Goal: Entertainment & Leisure: Consume media (video, audio)

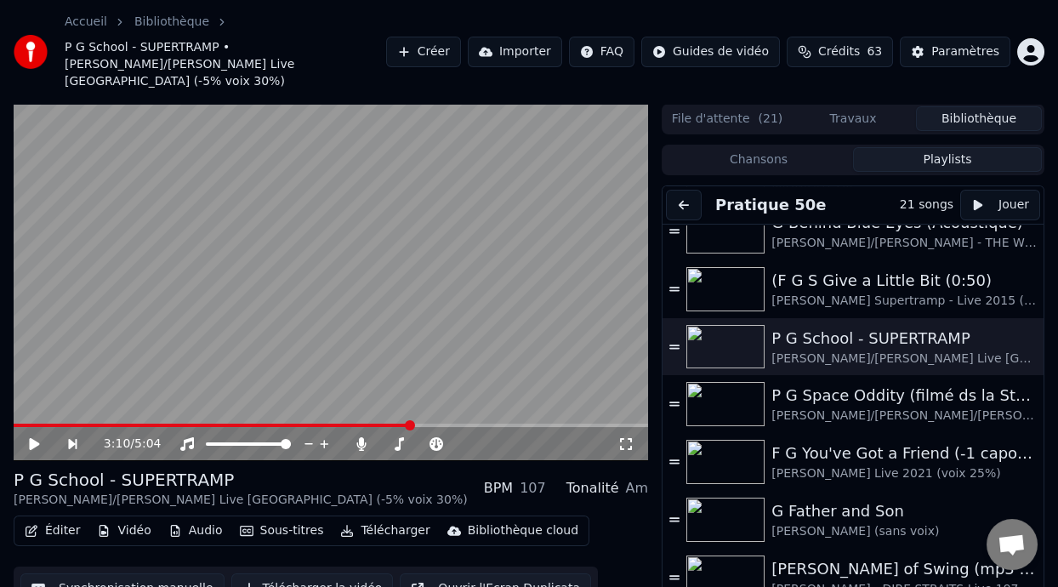
scroll to position [646, 0]
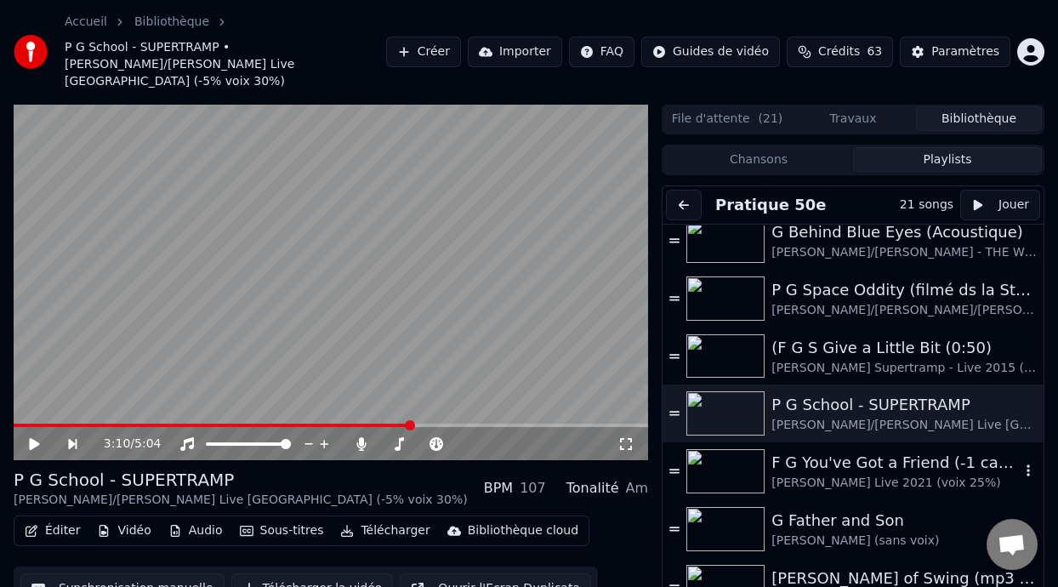
click at [880, 455] on div "F G You've Got a Friend (-1 capo 1)" at bounding box center [895, 463] width 248 height 24
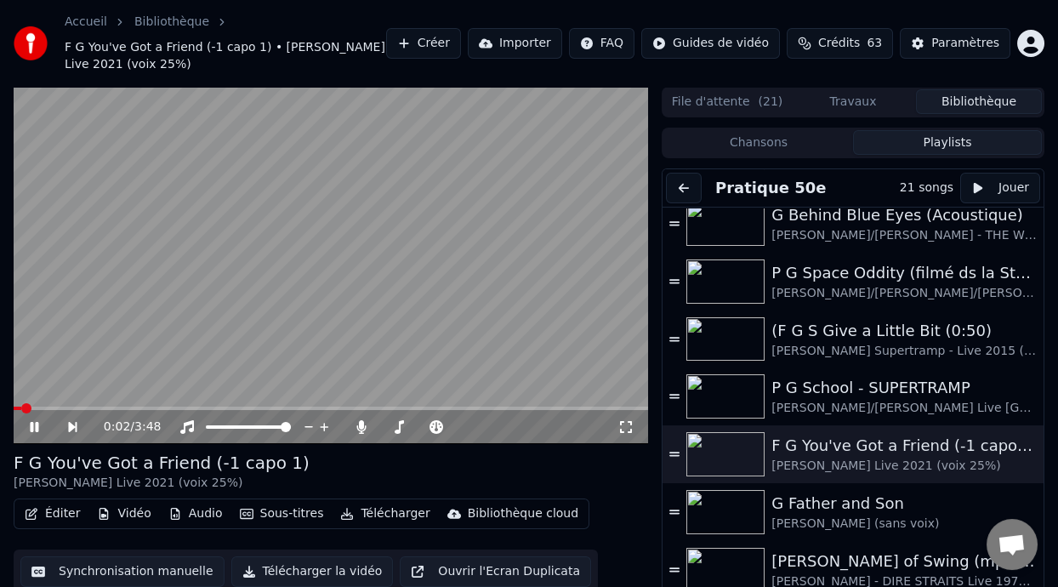
click at [35, 422] on icon at bounding box center [46, 427] width 38 height 14
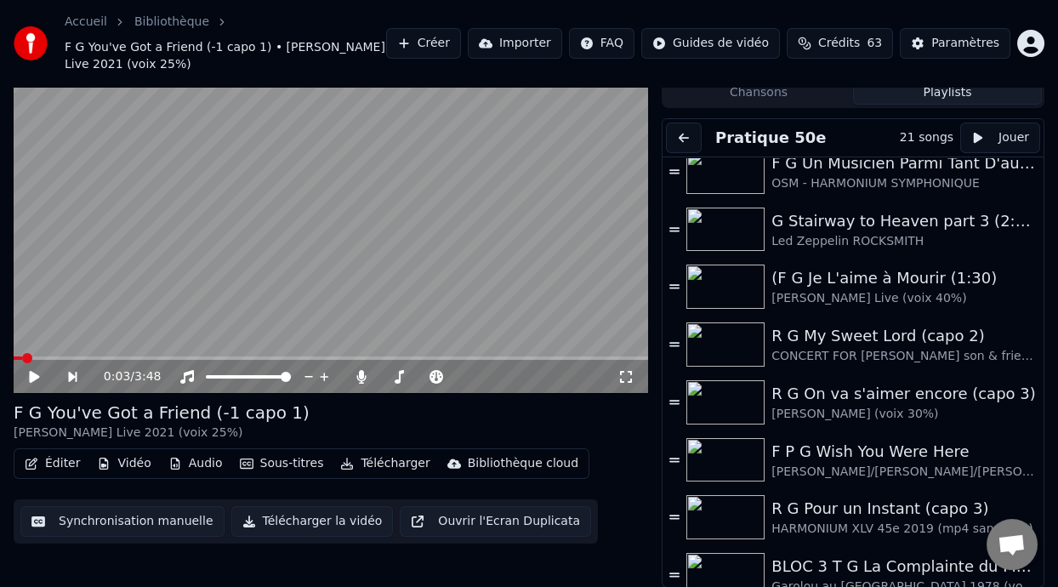
scroll to position [0, 0]
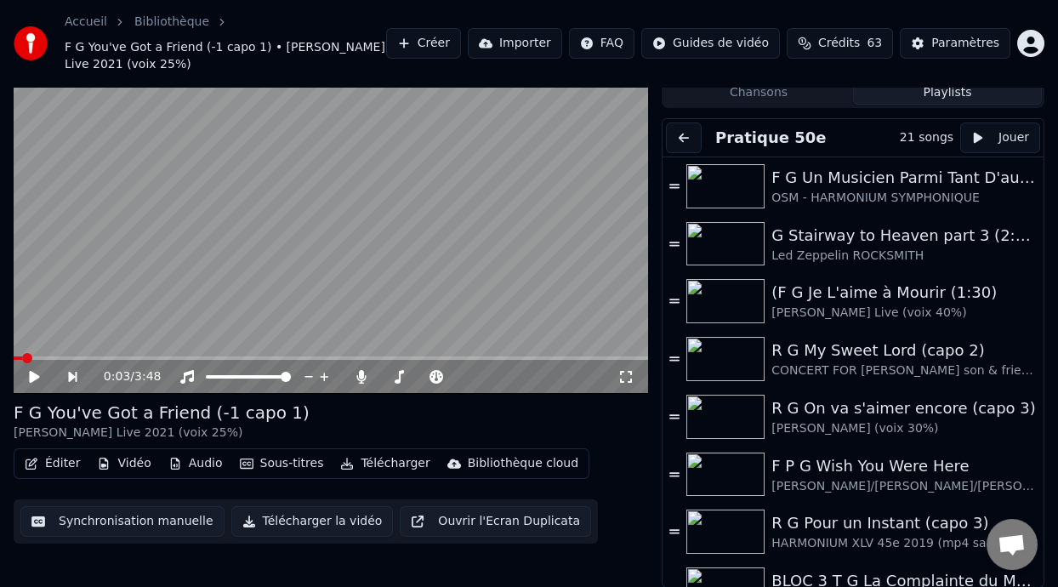
click at [33, 374] on icon at bounding box center [34, 377] width 10 height 12
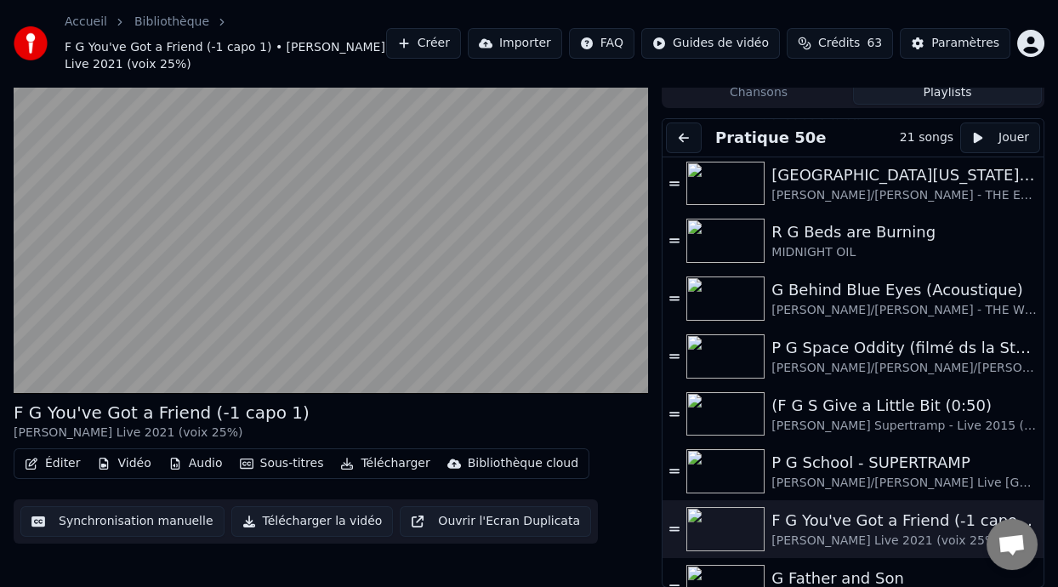
scroll to position [529, 0]
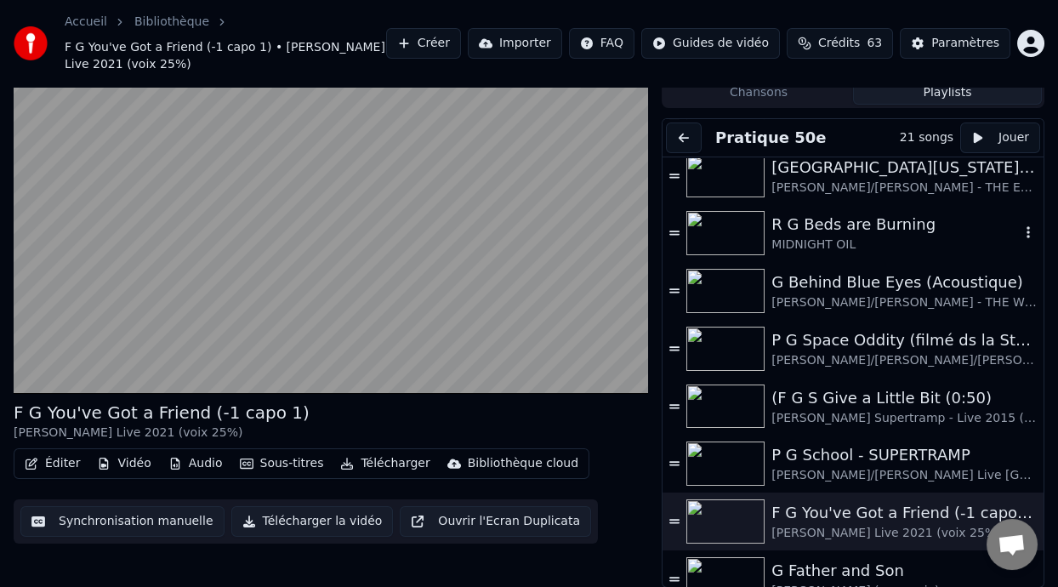
click at [865, 236] on div "MIDNIGHT OIL" at bounding box center [895, 244] width 248 height 17
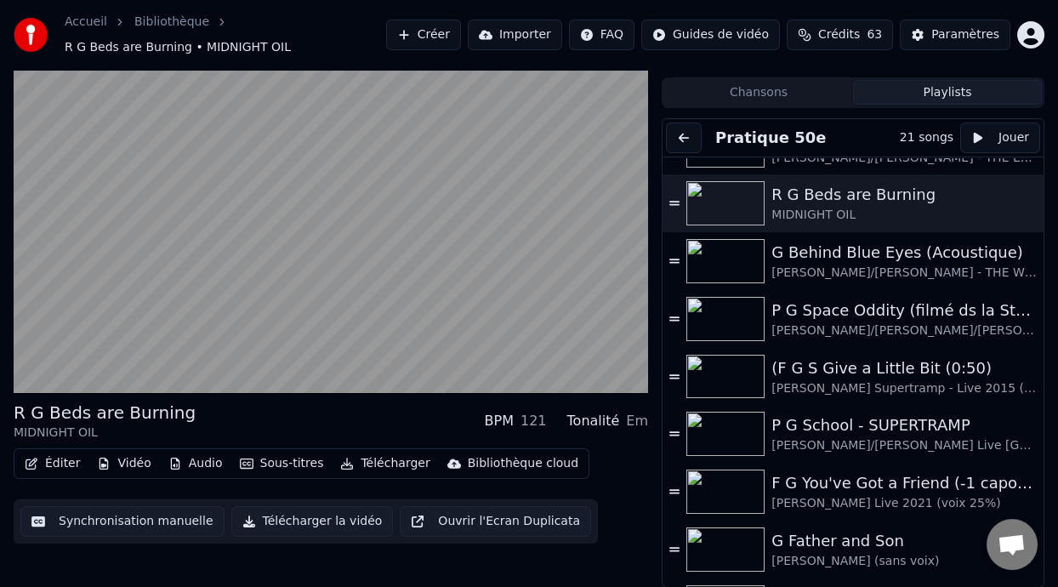
scroll to position [560, 0]
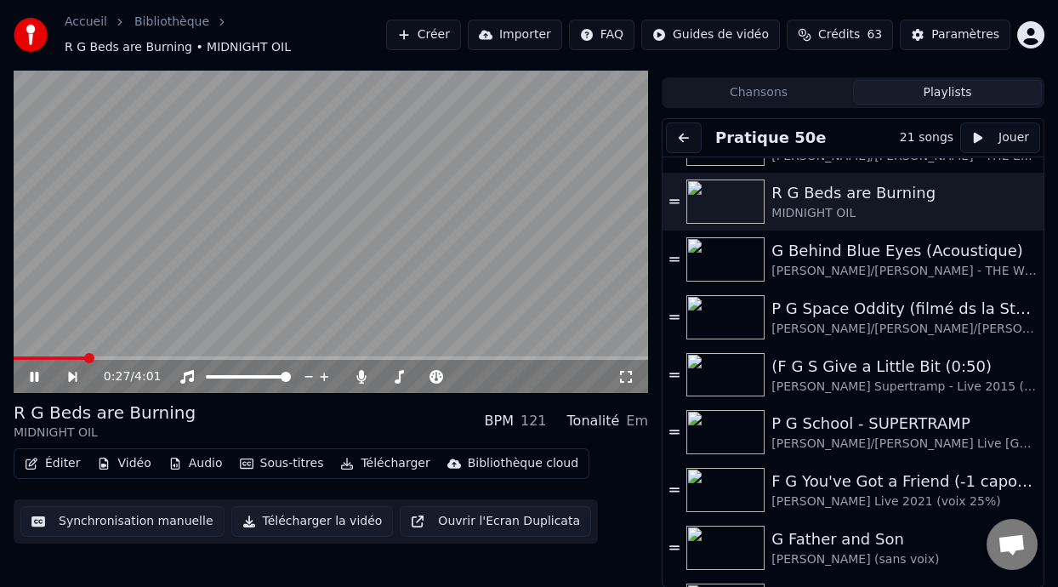
click at [624, 374] on icon at bounding box center [625, 377] width 17 height 14
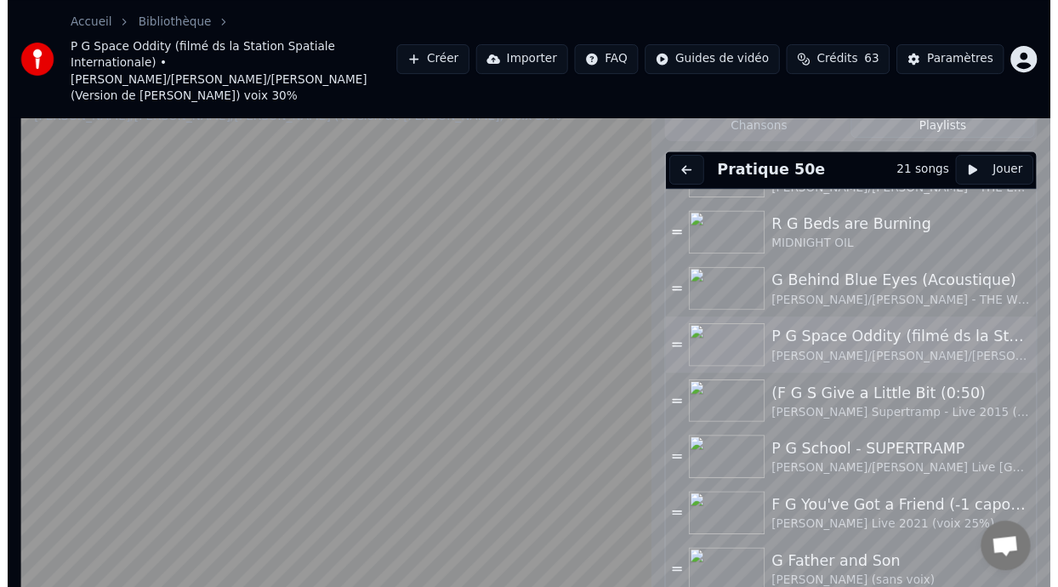
scroll to position [65, 0]
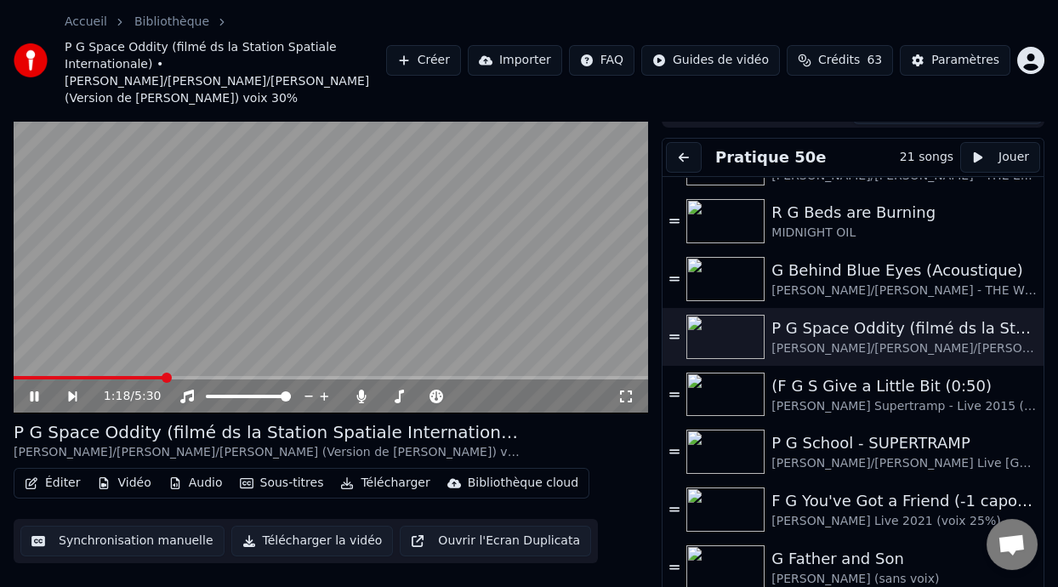
click at [33, 391] on icon at bounding box center [34, 396] width 9 height 10
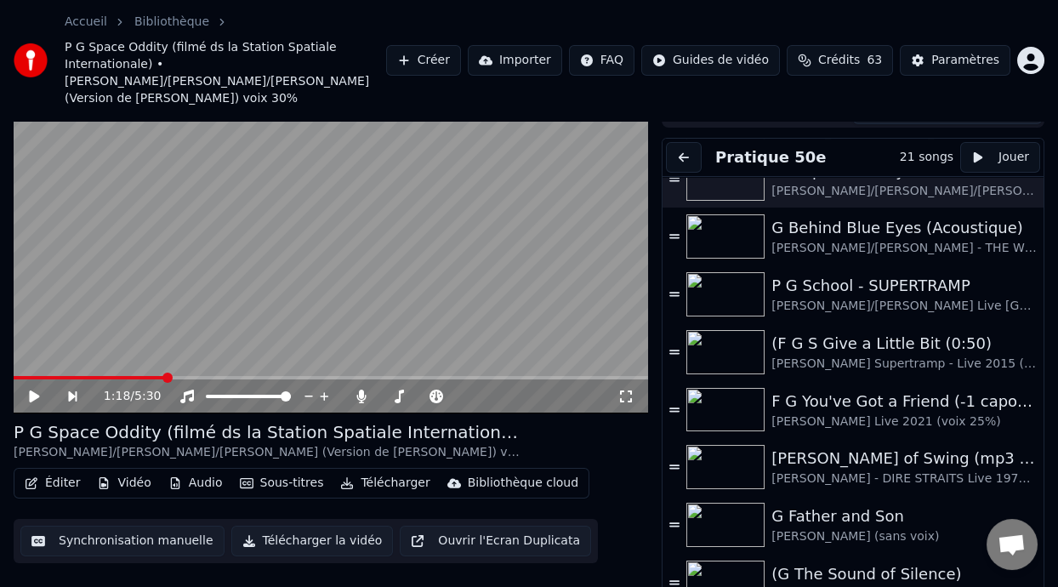
scroll to position [541, 0]
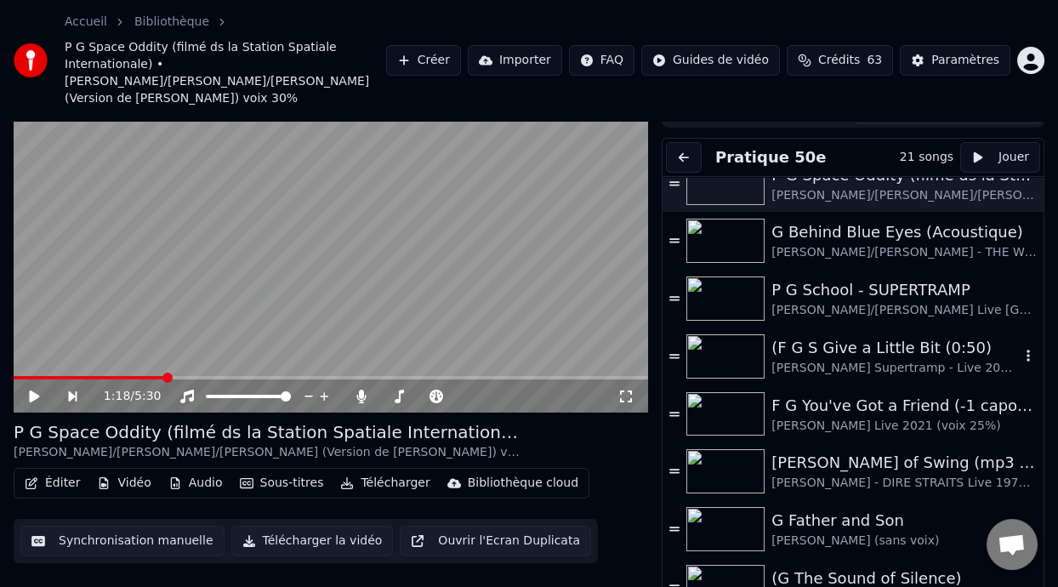
click at [887, 339] on div "(F G S Give a Little Bit (0:50)" at bounding box center [895, 348] width 248 height 24
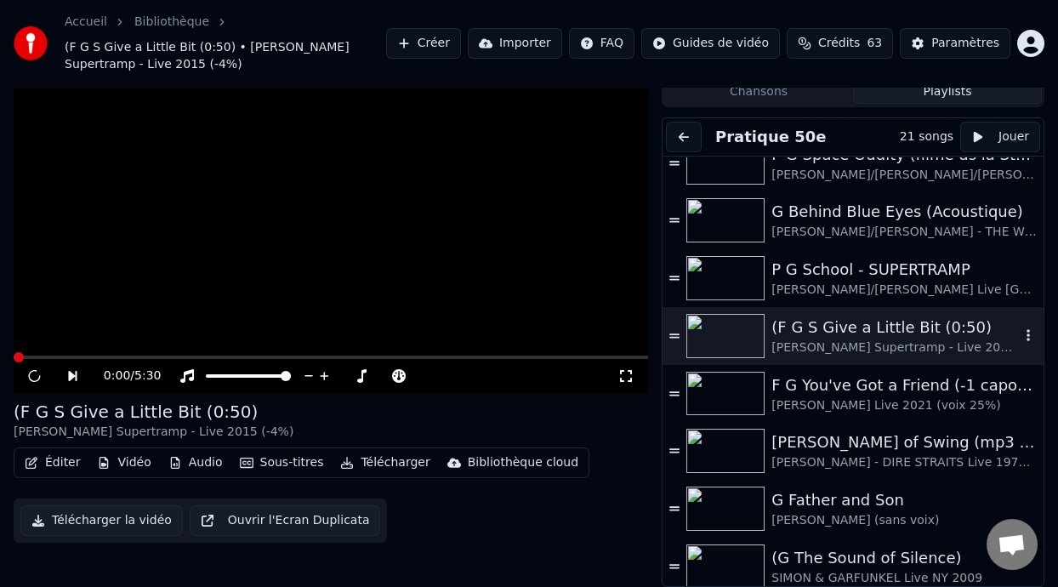
scroll to position [47, 0]
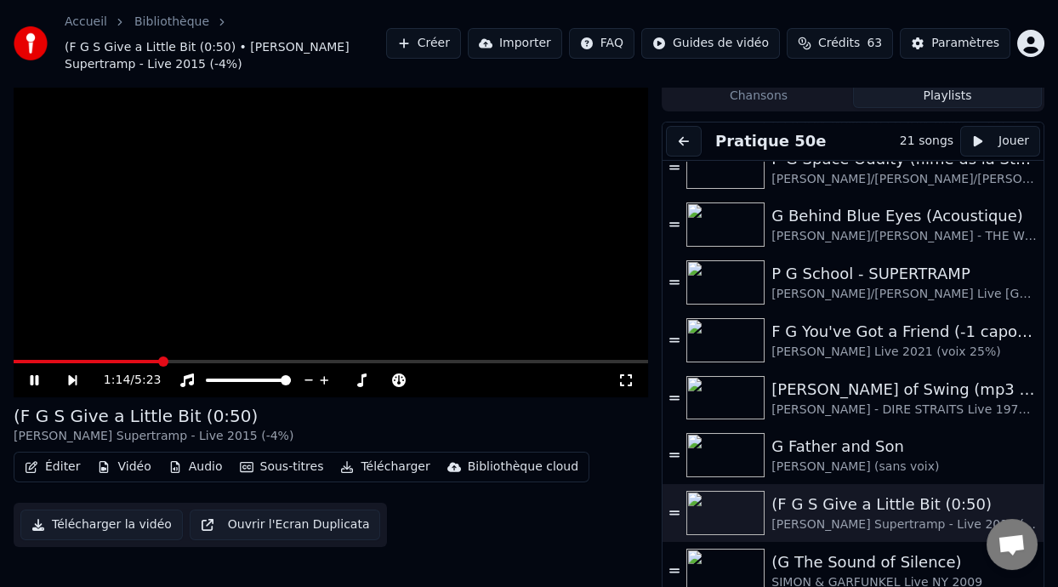
click at [36, 378] on icon at bounding box center [34, 380] width 9 height 10
click at [395, 373] on icon at bounding box center [399, 380] width 14 height 14
click at [36, 375] on icon at bounding box center [46, 380] width 38 height 14
click at [457, 375] on span at bounding box center [457, 380] width 10 height 10
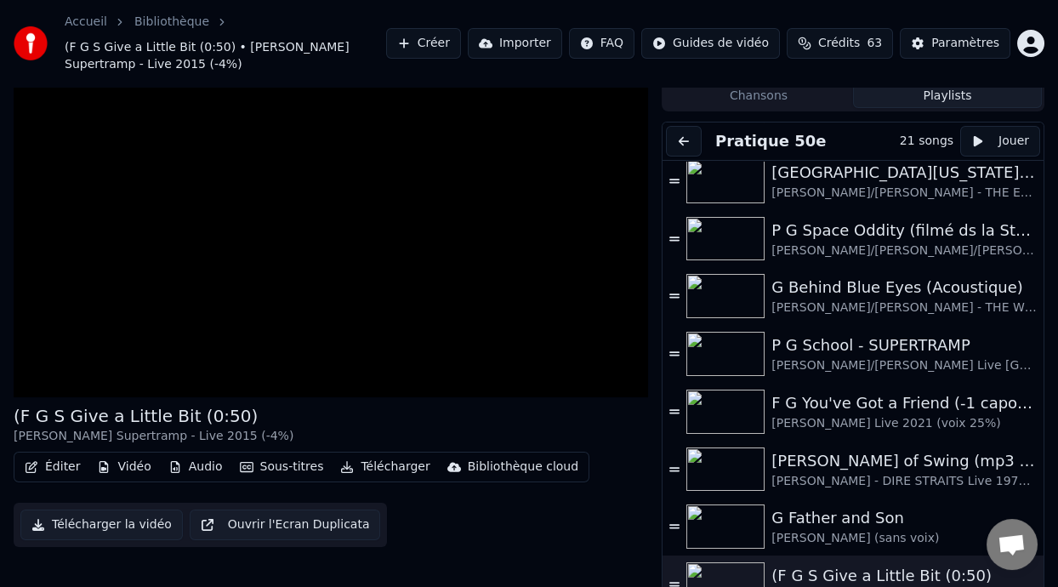
scroll to position [468, 0]
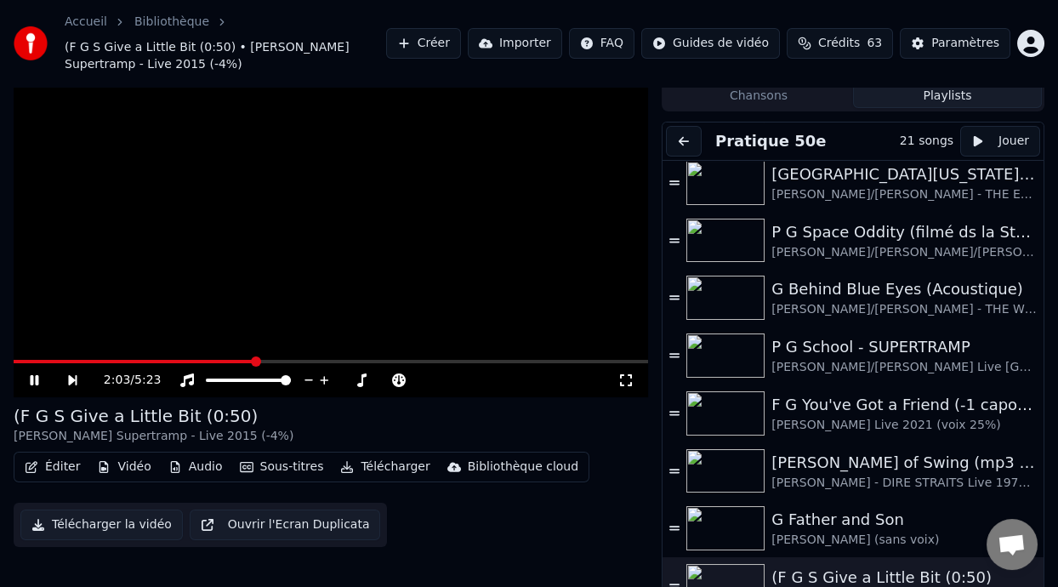
click at [35, 384] on icon at bounding box center [46, 380] width 38 height 14
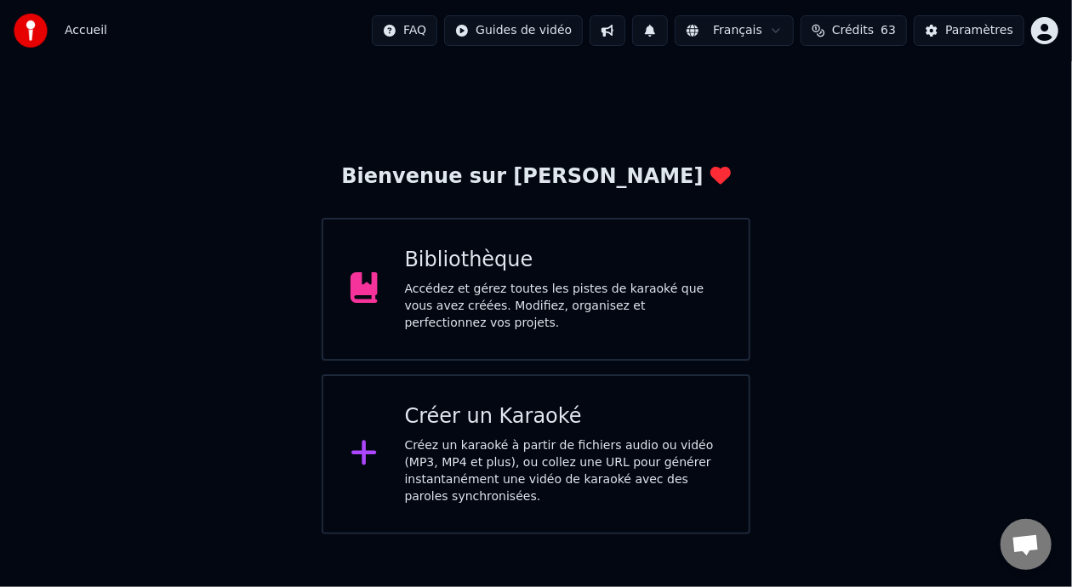
click at [584, 282] on div "Bibliothèque Accédez et gérez toutes les pistes de karaoké que vous avez créées…" at bounding box center [563, 289] width 317 height 85
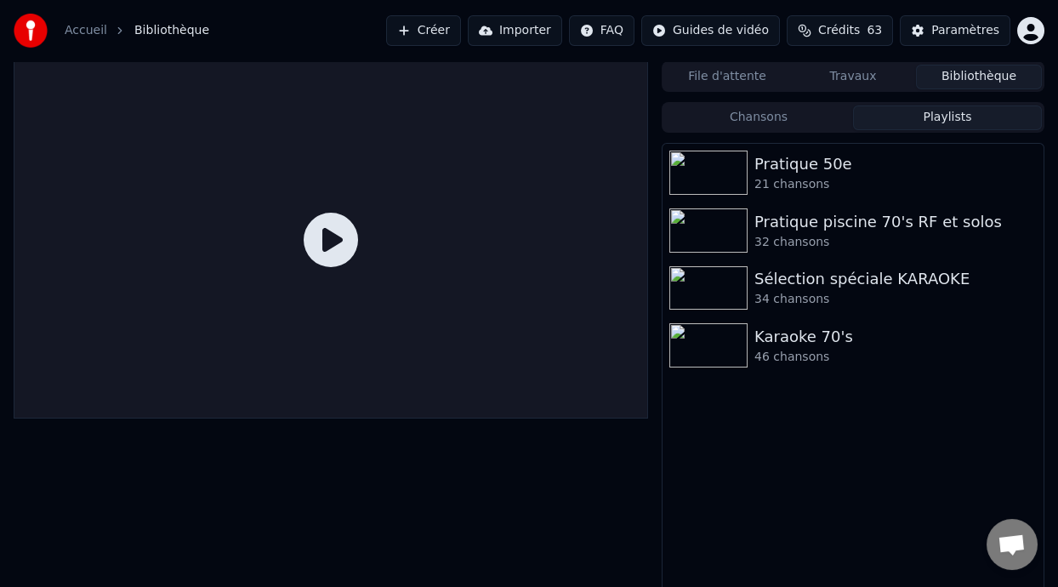
click at [935, 123] on button "Playlists" at bounding box center [947, 117] width 189 height 25
click at [833, 344] on div "Karaoke 70's" at bounding box center [886, 337] width 265 height 24
